Goal: Check status: Check status

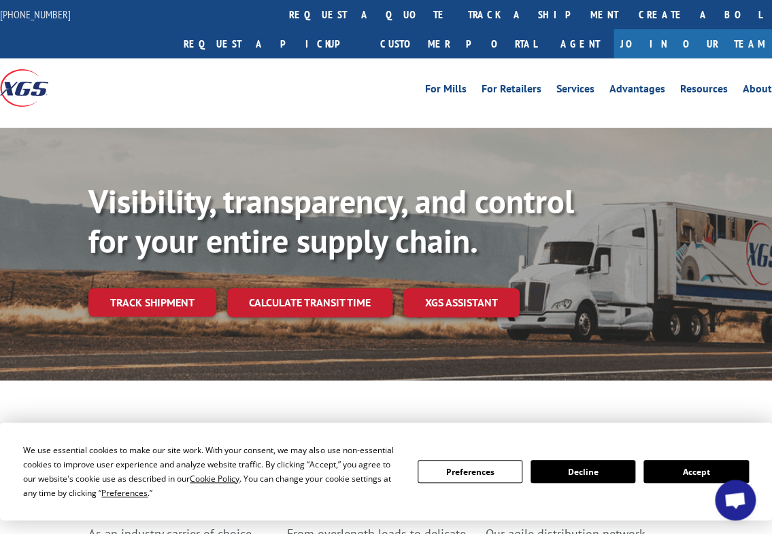
scroll to position [169, 0]
drag, startPoint x: 333, startPoint y: 16, endPoint x: 308, endPoint y: 65, distance: 55.0
click at [458, 16] on link "track a shipment" at bounding box center [543, 14] width 171 height 29
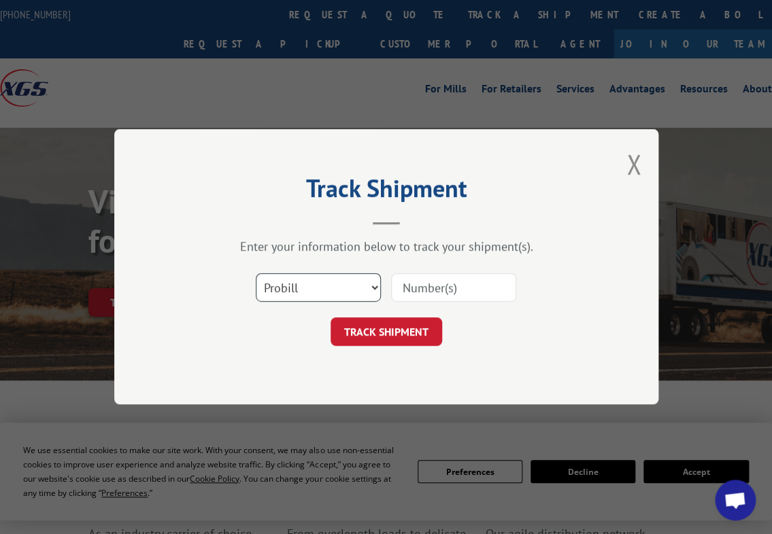
click at [320, 288] on select "Select category... Probill BOL PO" at bounding box center [318, 288] width 125 height 29
drag, startPoint x: 394, startPoint y: 287, endPoint x: 411, endPoint y: 287, distance: 16.3
click at [394, 287] on input at bounding box center [453, 288] width 125 height 29
paste input "2871519"
type input "2871519"
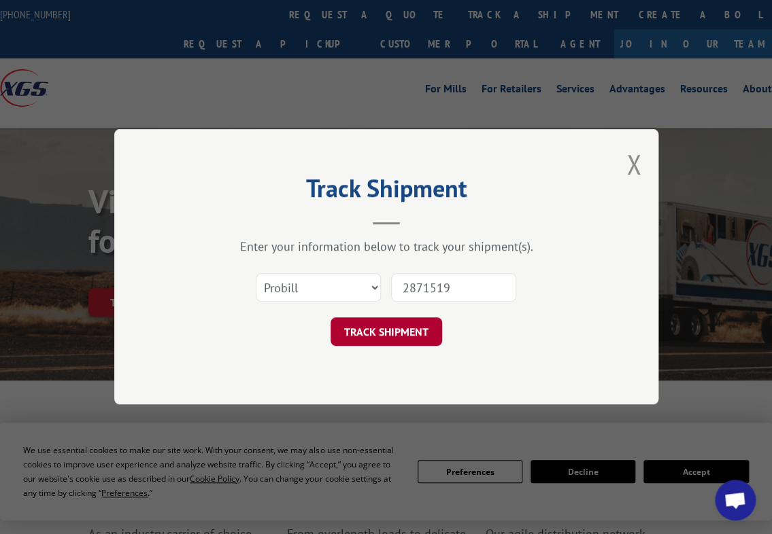
click at [402, 322] on button "TRACK SHIPMENT" at bounding box center [385, 332] width 111 height 29
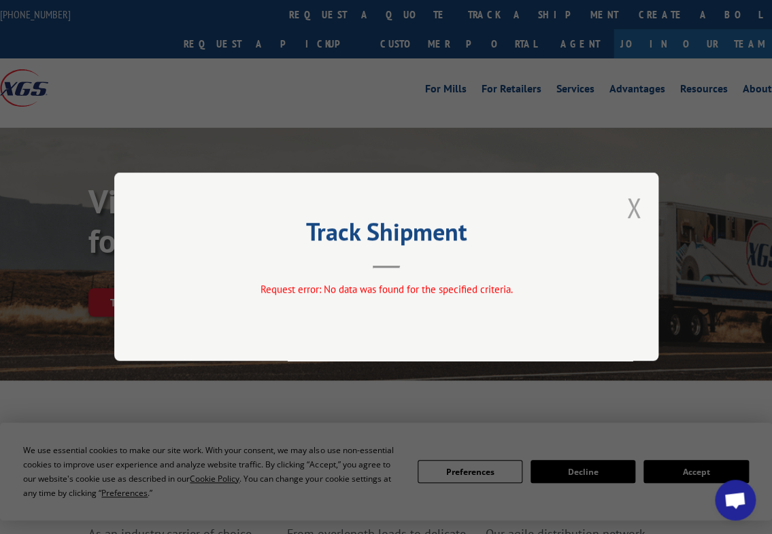
click at [630, 204] on button "Close modal" at bounding box center [633, 208] width 15 height 36
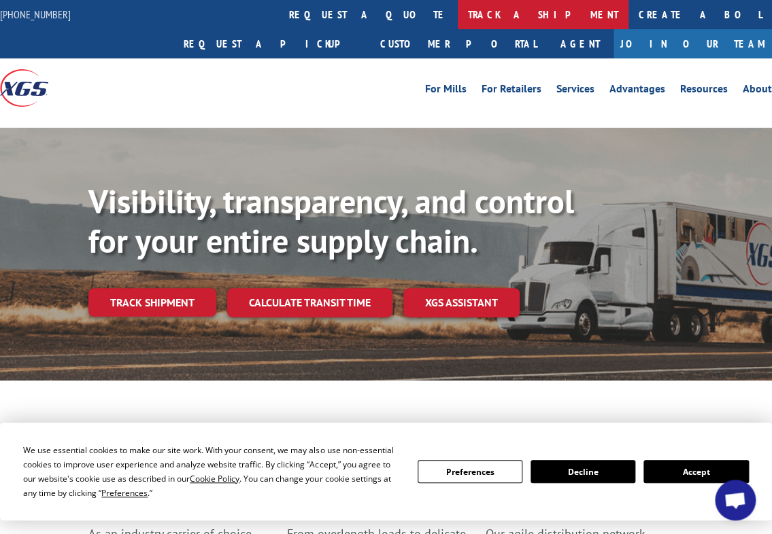
click at [458, 21] on link "track a shipment" at bounding box center [543, 14] width 171 height 29
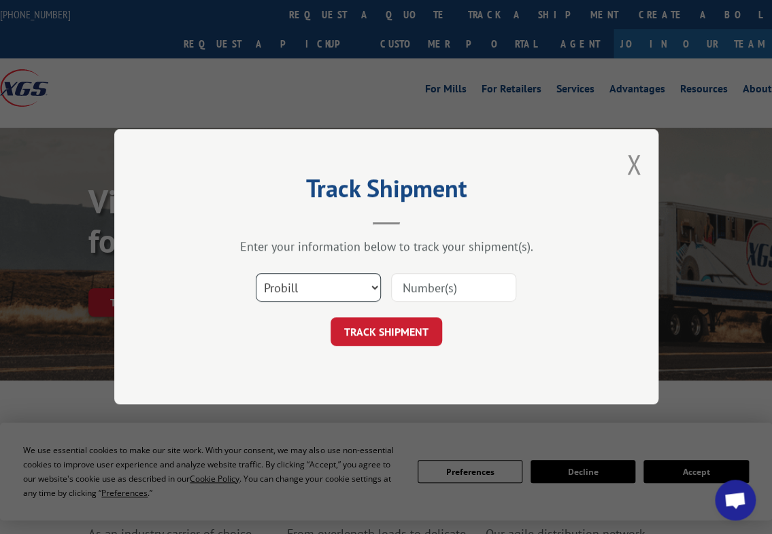
click at [320, 283] on select "Select category... Probill BOL PO" at bounding box center [318, 288] width 125 height 29
select select "bol"
click at [256, 274] on select "Select category... Probill BOL PO" at bounding box center [318, 288] width 125 height 29
click at [464, 293] on input at bounding box center [453, 288] width 125 height 29
paste input "2871519"
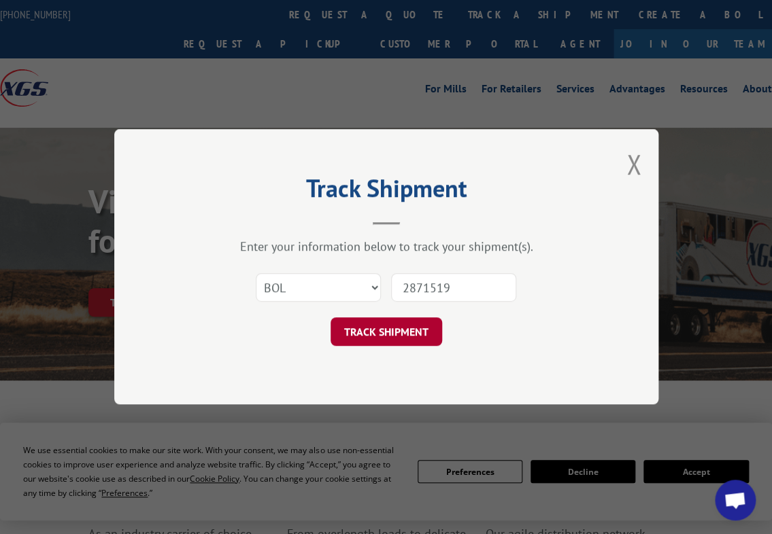
type input "2871519"
click at [412, 325] on button "TRACK SHIPMENT" at bounding box center [385, 332] width 111 height 29
